Goal: Task Accomplishment & Management: Use online tool/utility

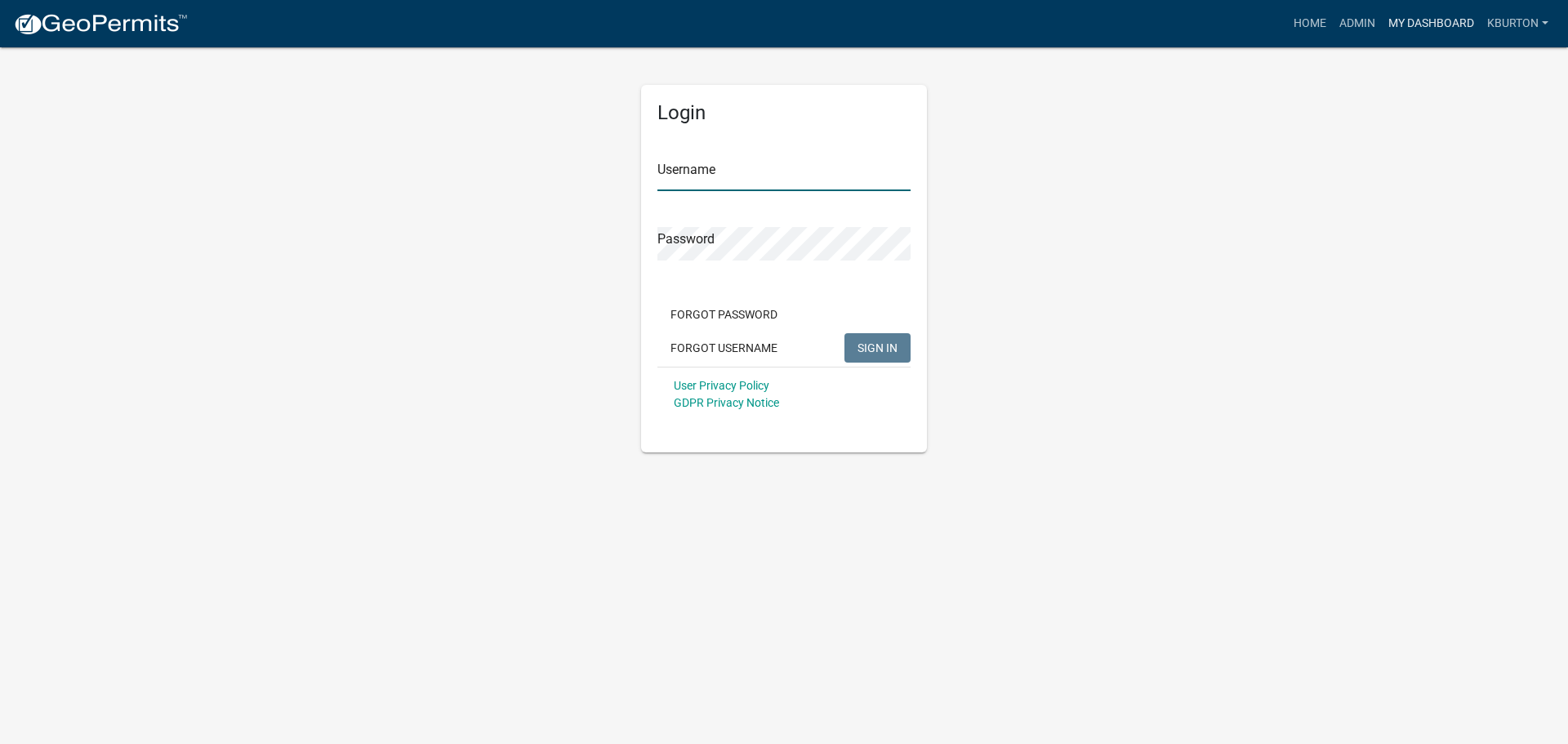
type input "kburton"
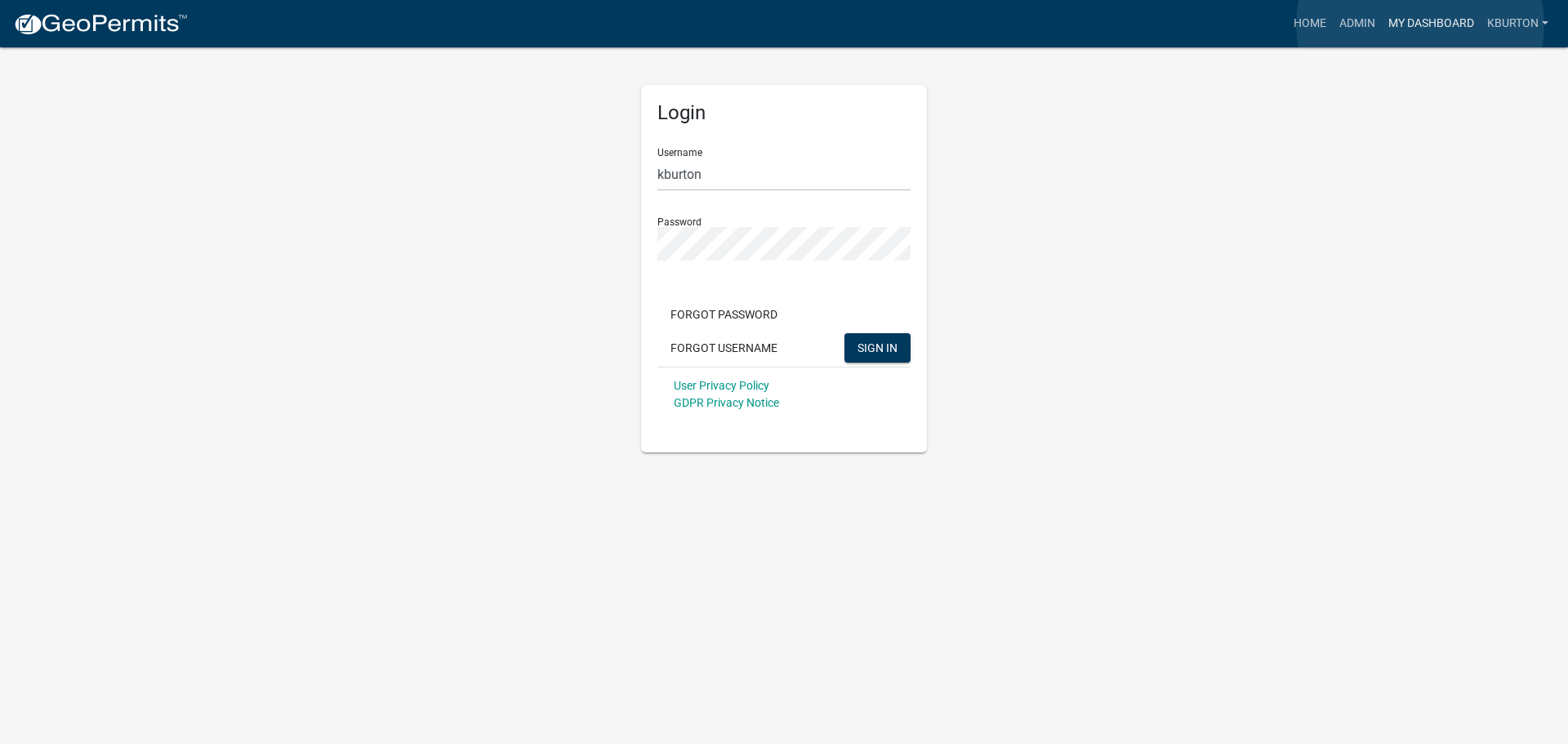
click at [1420, 25] on link "My Dashboard" at bounding box center [1431, 23] width 99 height 31
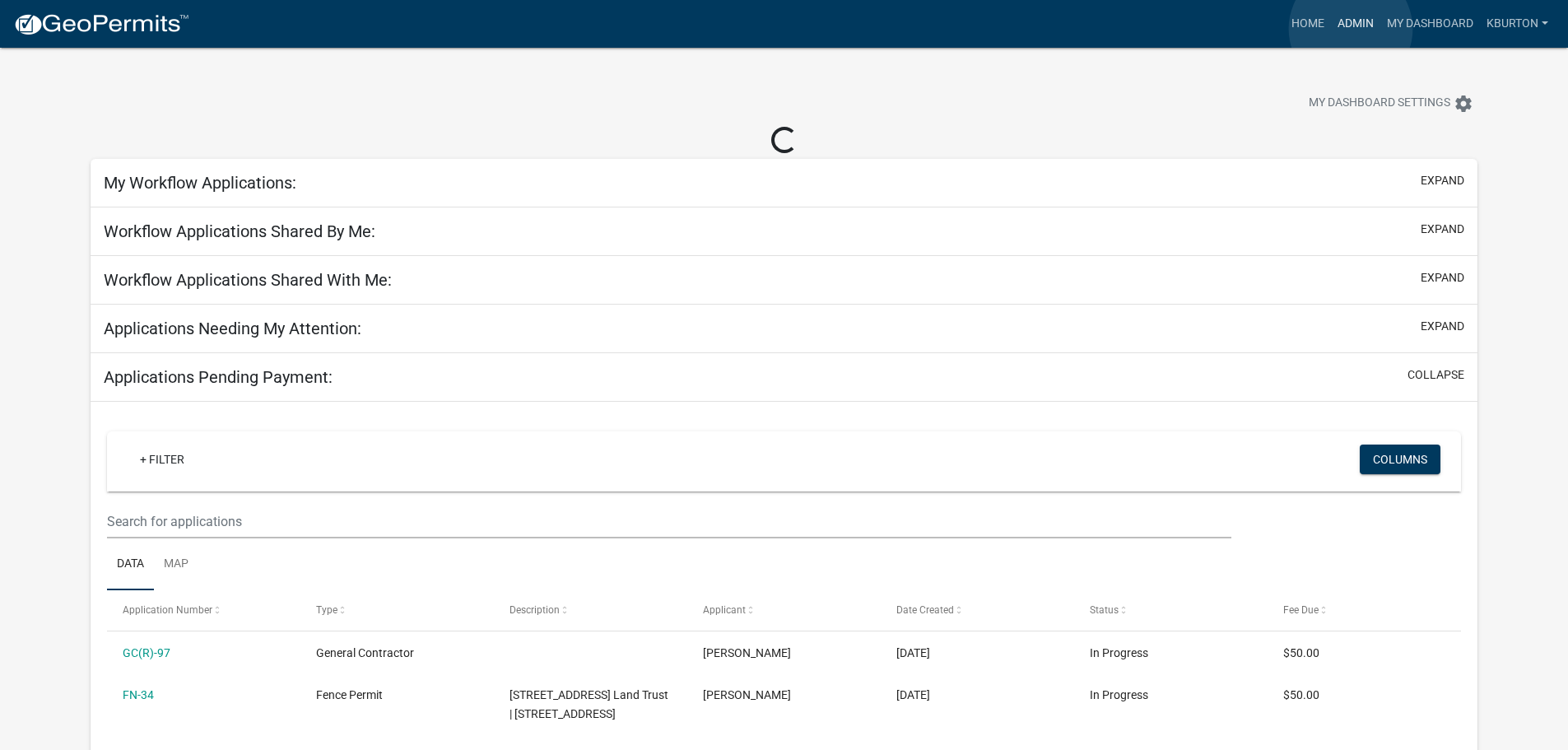
click at [1351, 29] on link "Admin" at bounding box center [1356, 24] width 49 height 32
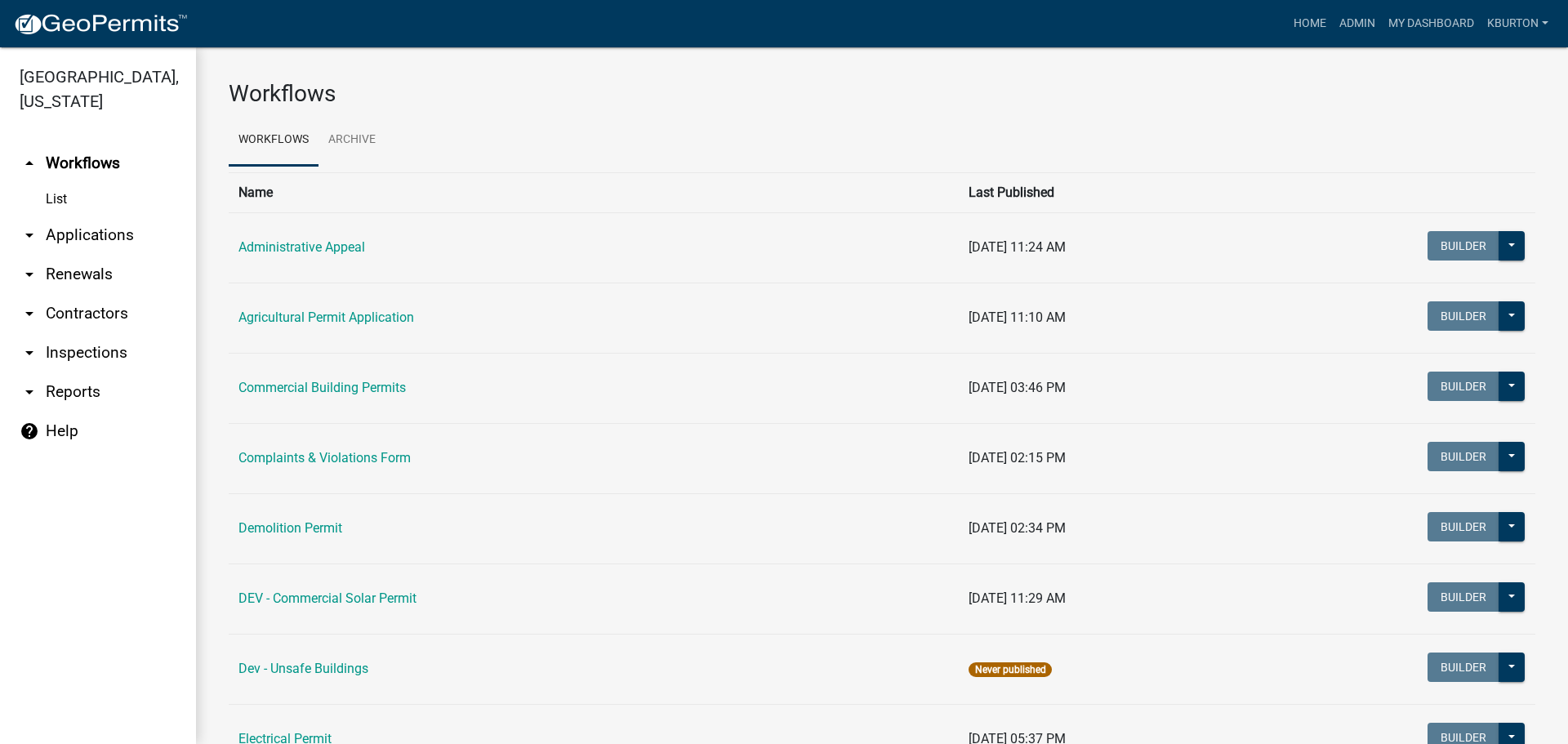
click at [94, 333] on link "arrow_drop_down Inspections" at bounding box center [97, 352] width 196 height 39
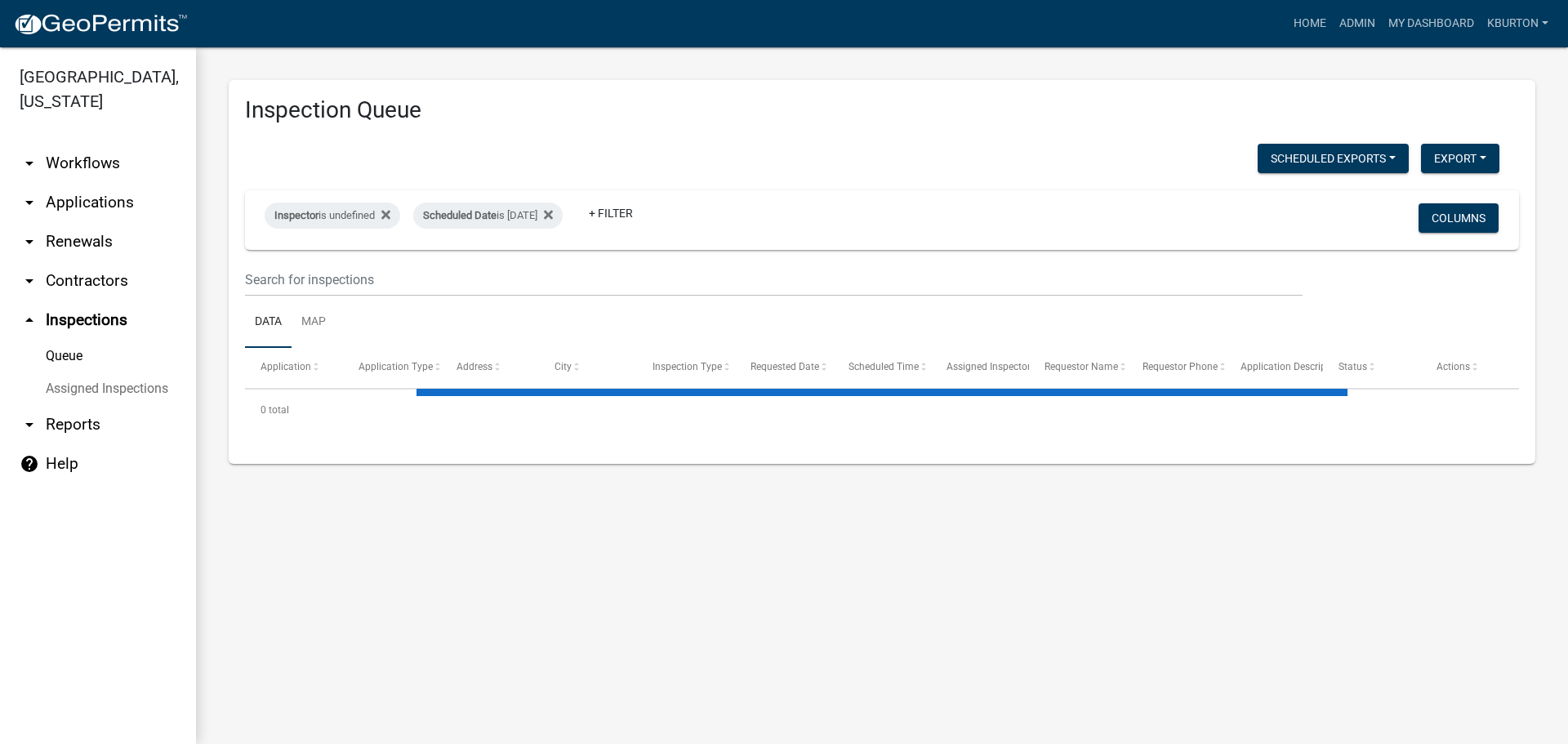
select select "1: 25"
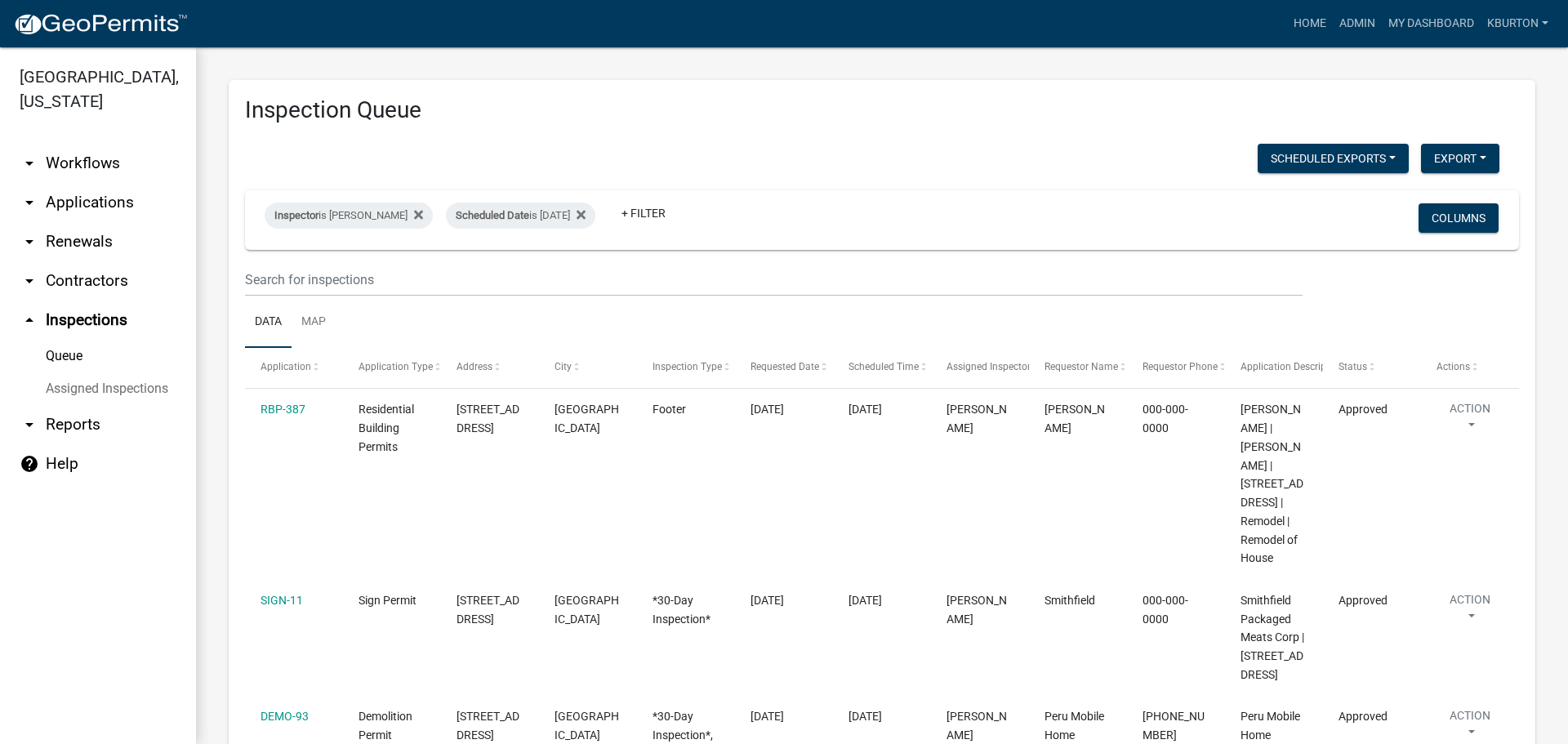
click at [120, 372] on link "Assigned Inspections" at bounding box center [97, 389] width 196 height 33
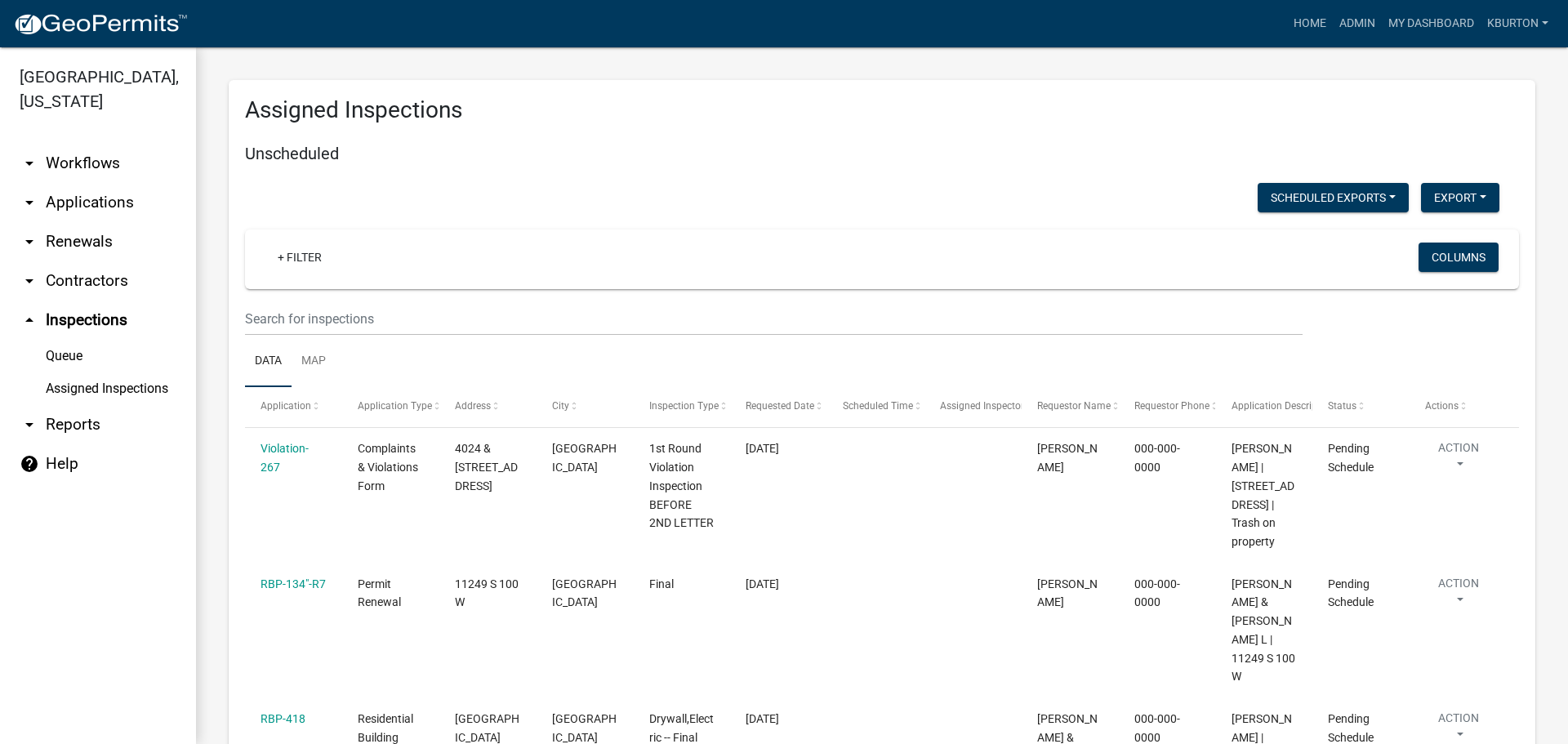
click at [78, 339] on link "Queue" at bounding box center [97, 356] width 196 height 33
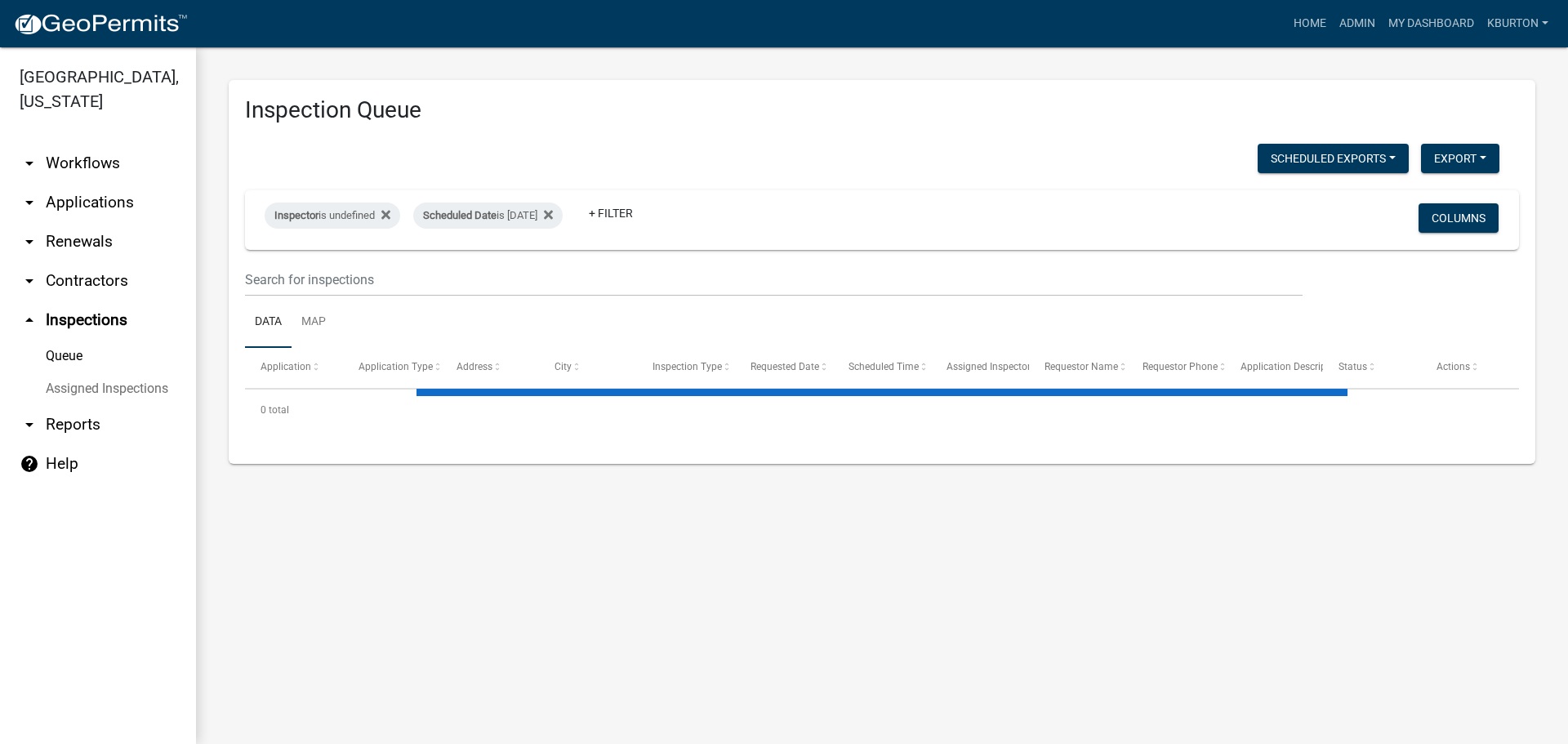
select select "1: 25"
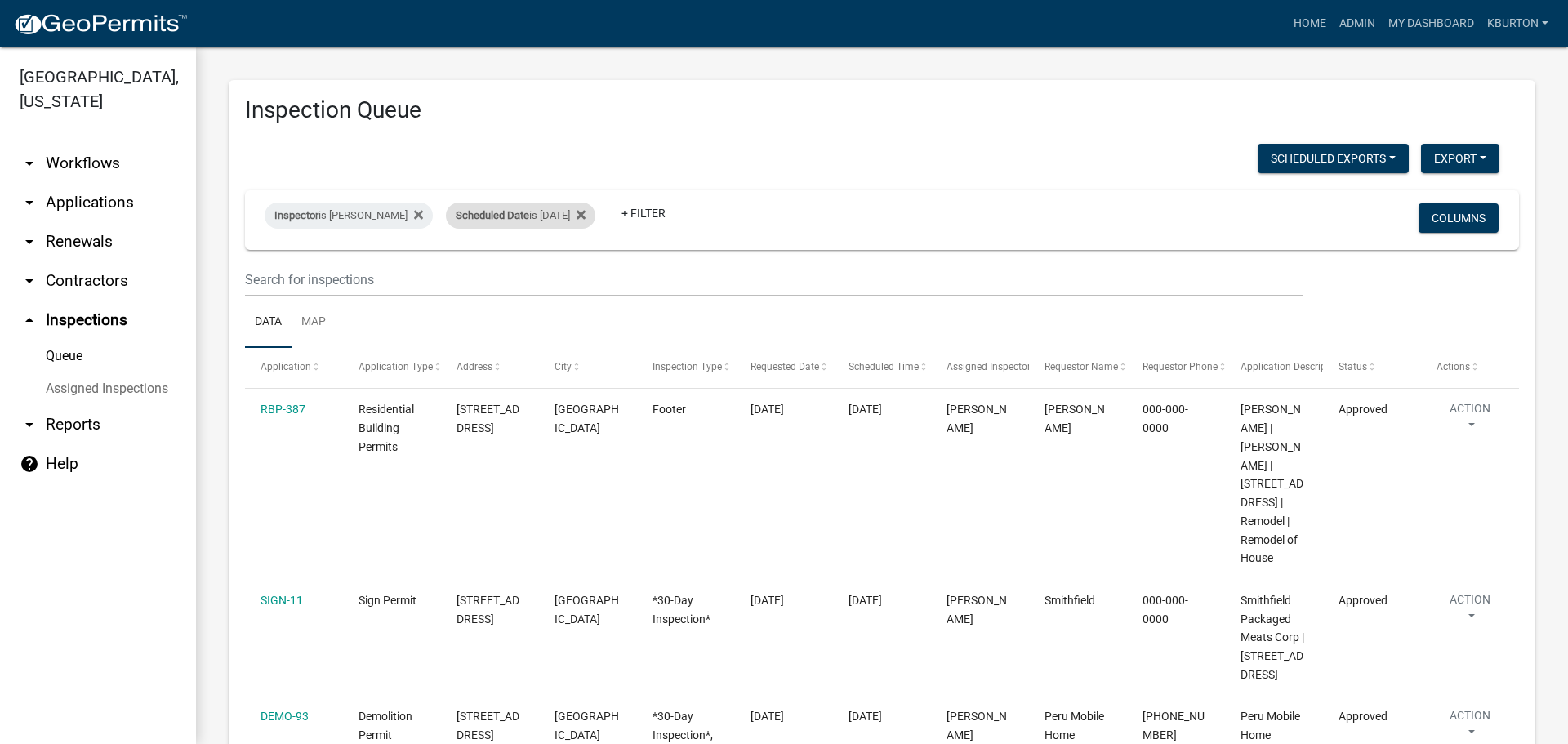
click at [509, 218] on span "Scheduled Date" at bounding box center [493, 215] width 73 height 12
click at [572, 269] on input "[DATE]" at bounding box center [523, 276] width 114 height 33
type input "[DATE]"
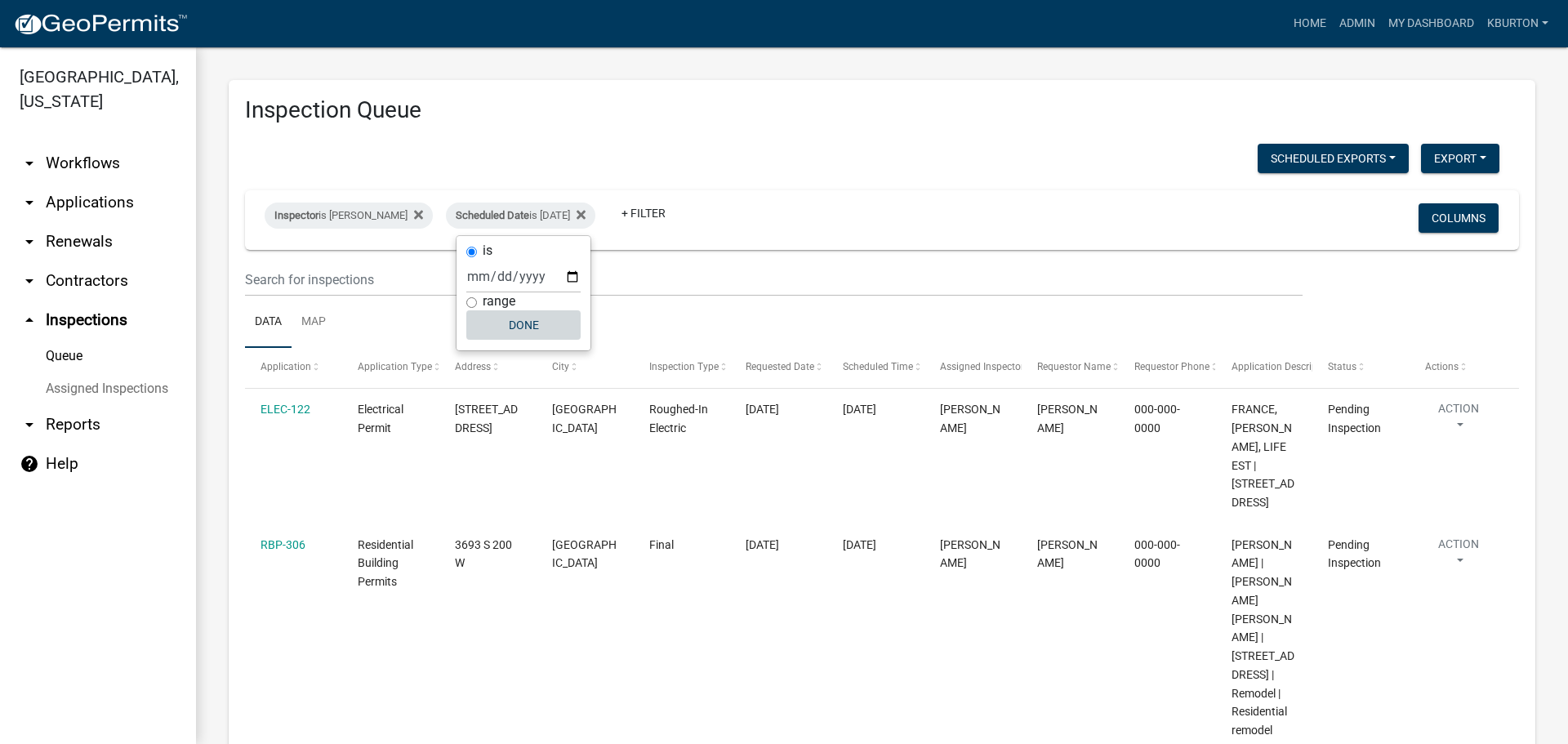
click at [527, 331] on button "Done" at bounding box center [523, 325] width 114 height 30
click at [1442, 218] on button "Columns" at bounding box center [1458, 218] width 80 height 30
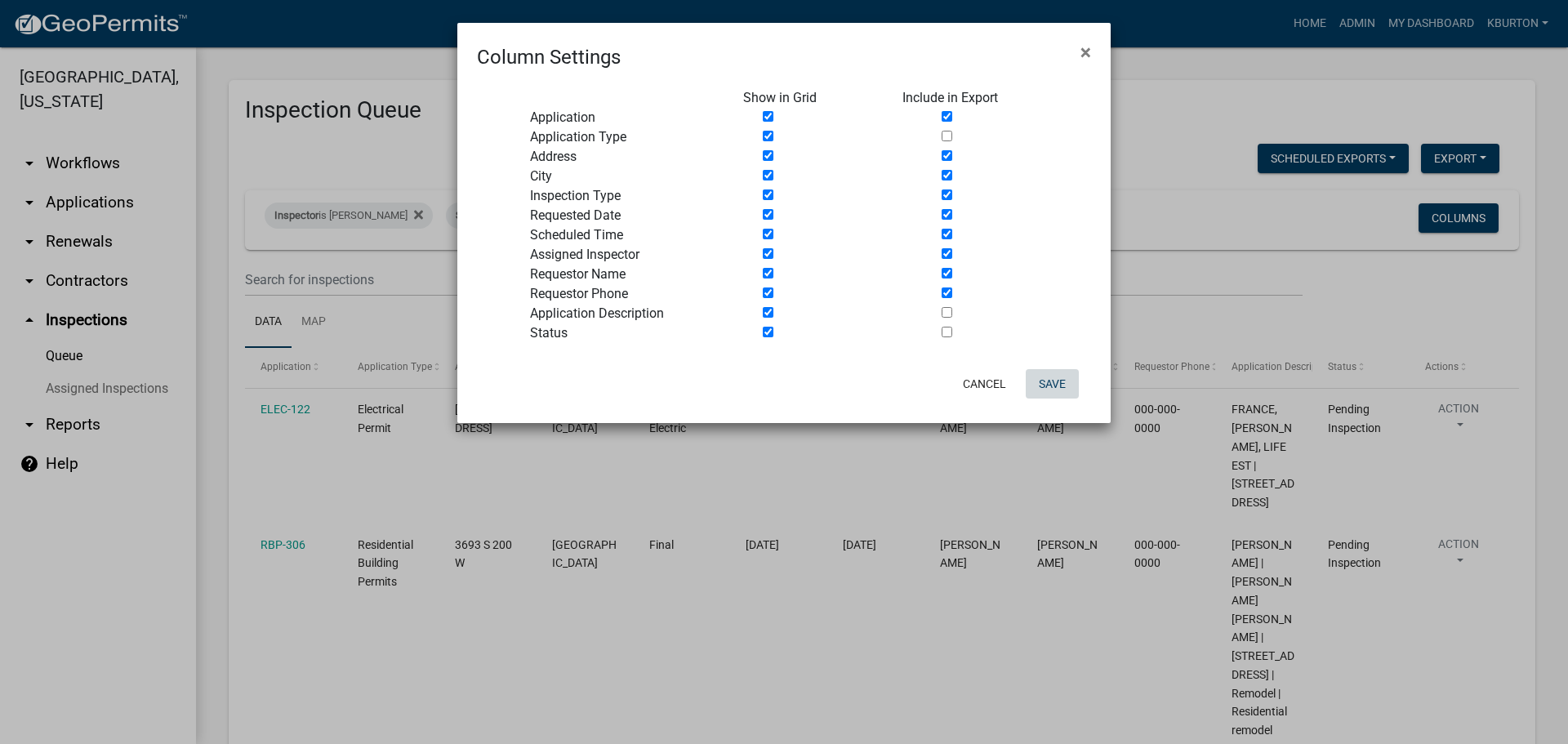
click at [1055, 383] on button "Save" at bounding box center [1052, 384] width 53 height 30
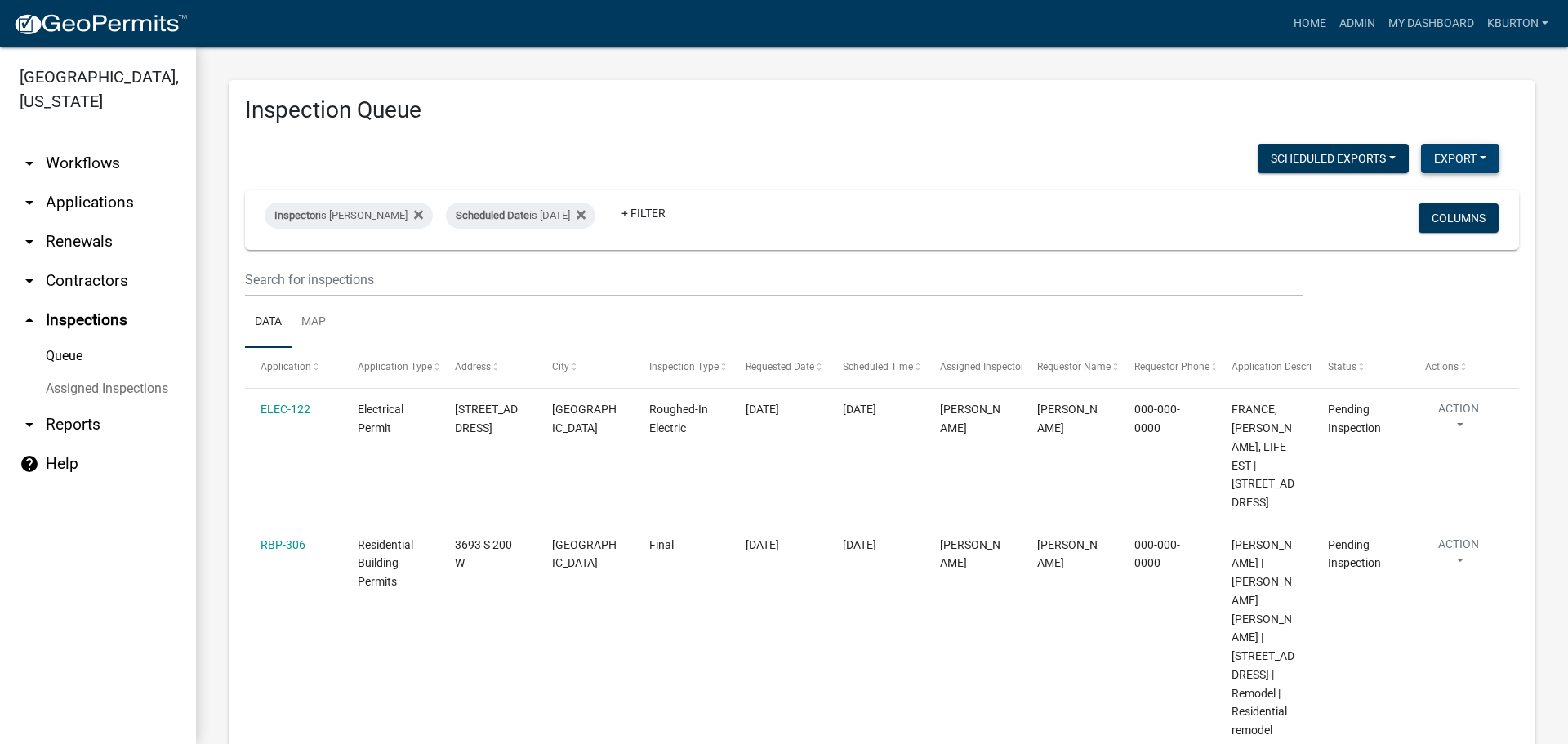
click at [1432, 163] on button "Export" at bounding box center [1460, 158] width 78 height 30
click at [1416, 194] on button "Excel Format (.xlsx)" at bounding box center [1424, 200] width 153 height 39
